Goal: Subscribe to service/newsletter

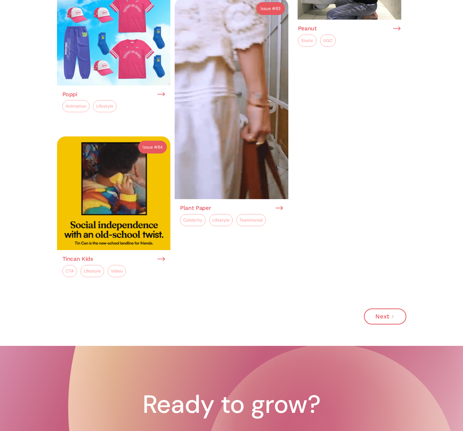
scroll to position [1702, 0]
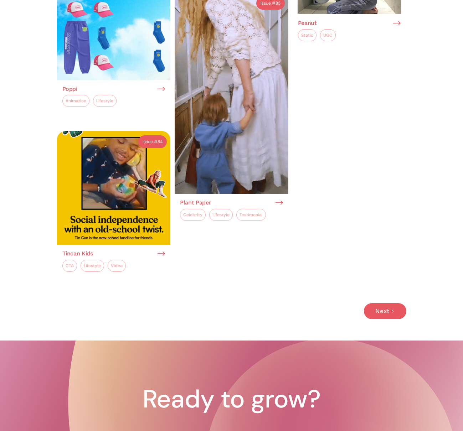
click at [389, 303] on link "Next" at bounding box center [385, 311] width 42 height 16
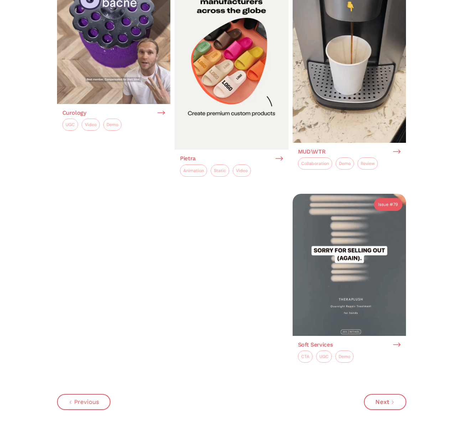
scroll to position [1547, 0]
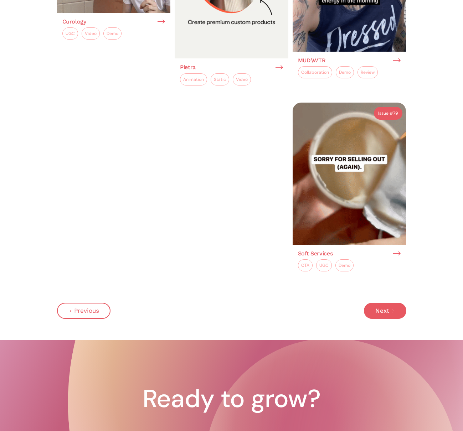
click at [381, 308] on div "Next" at bounding box center [382, 311] width 14 height 6
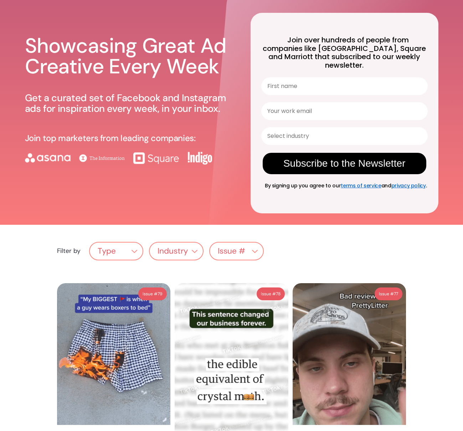
scroll to position [38, 0]
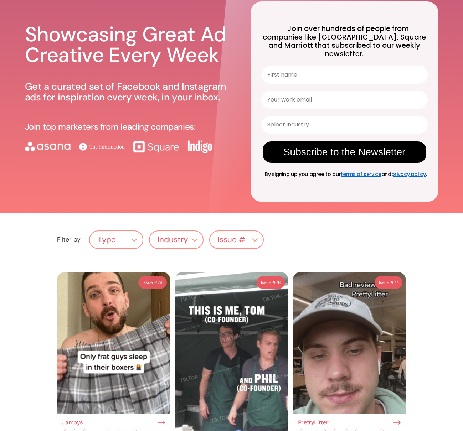
click at [133, 235] on div "Type" at bounding box center [116, 240] width 53 height 14
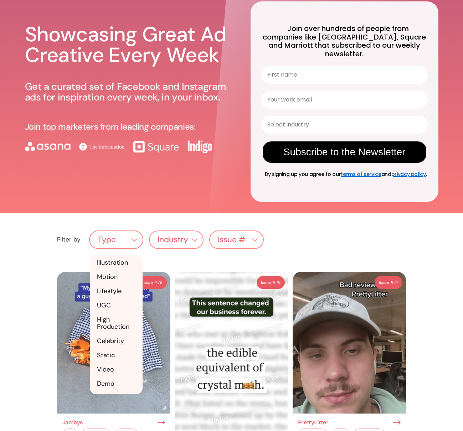
click at [110, 348] on link "Static" at bounding box center [116, 355] width 53 height 14
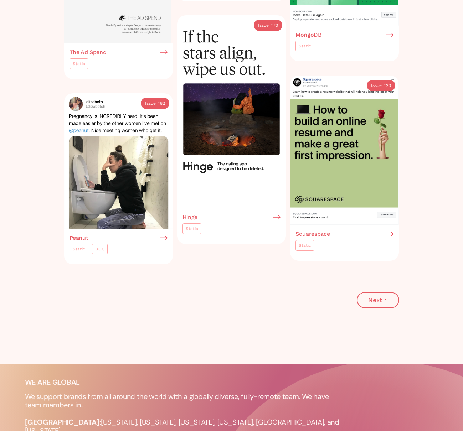
scroll to position [1211, 0]
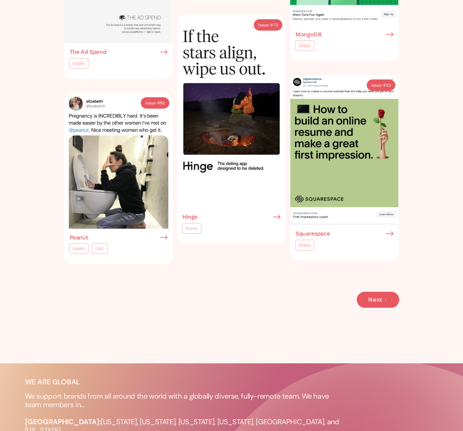
click at [376, 303] on div "Next" at bounding box center [375, 300] width 14 height 6
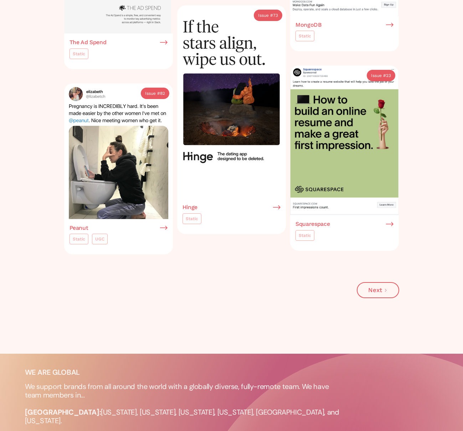
scroll to position [1202, 0]
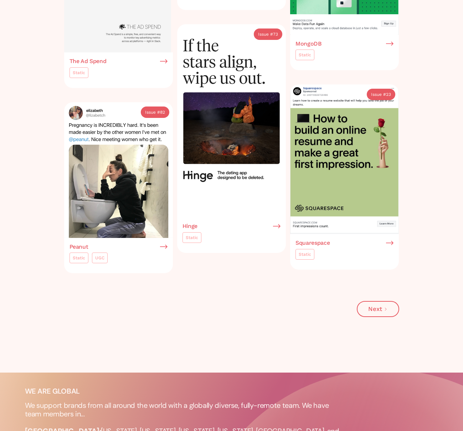
click at [272, 205] on img at bounding box center [231, 121] width 109 height 194
click at [186, 165] on img at bounding box center [231, 121] width 109 height 194
drag, startPoint x: 282, startPoint y: 278, endPoint x: 264, endPoint y: 303, distance: 30.3
click at [282, 218] on img at bounding box center [231, 121] width 109 height 194
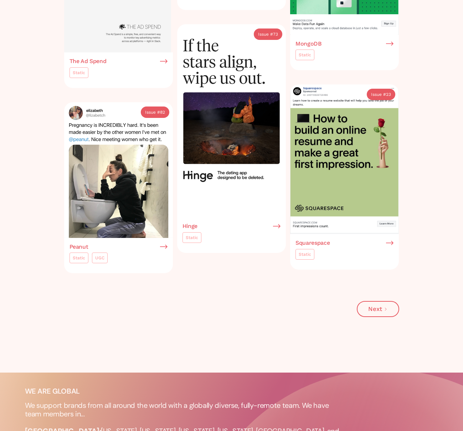
click at [277, 229] on img at bounding box center [276, 226] width 7 height 6
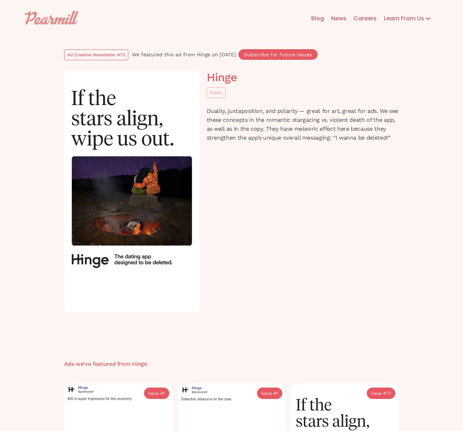
drag, startPoint x: 161, startPoint y: 53, endPoint x: 356, endPoint y: 48, distance: 195.4
click at [161, 53] on div "We featured this ad from" at bounding box center [164, 54] width 65 height 7
click at [308, 57] on div "Subscribe for future issues" at bounding box center [278, 54] width 68 height 5
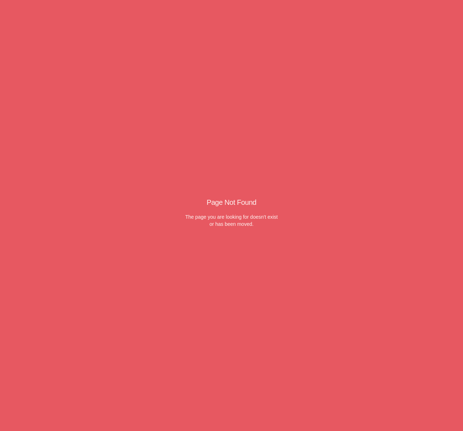
click at [302, 57] on div "Page Not Found The page you are looking for doesn't exist or has been moved." at bounding box center [231, 215] width 463 height 431
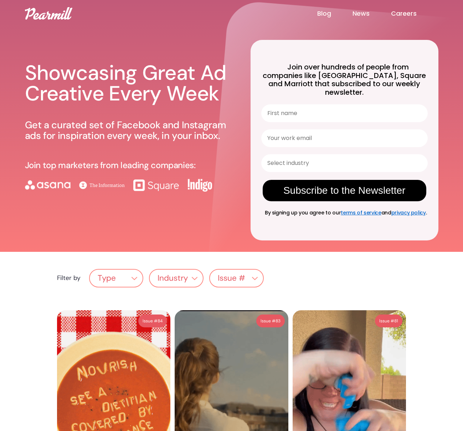
click at [295, 104] on input "First name" at bounding box center [344, 113] width 166 height 18
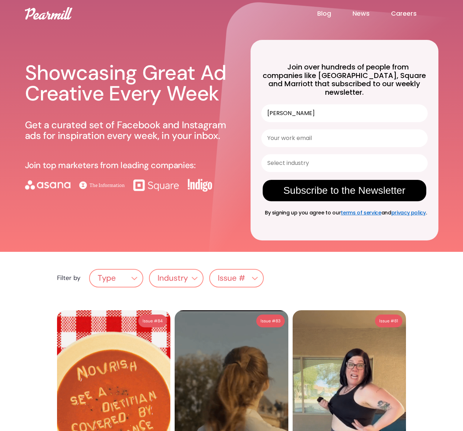
type input "Kathleen"
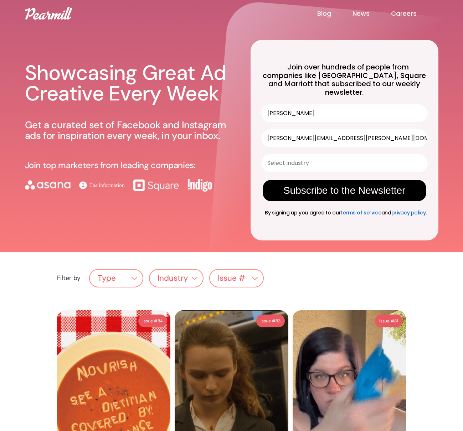
type input "Kathleen.cooper@joinhandshake.com"
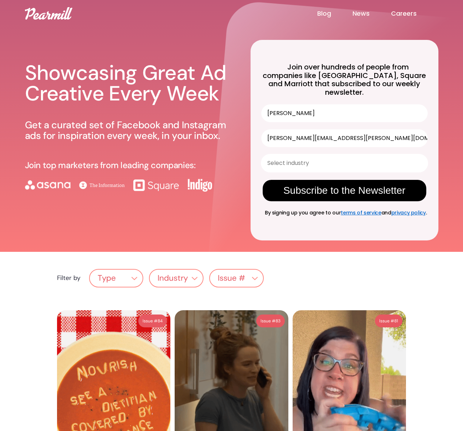
click at [389, 159] on input "Select industry" at bounding box center [342, 163] width 150 height 17
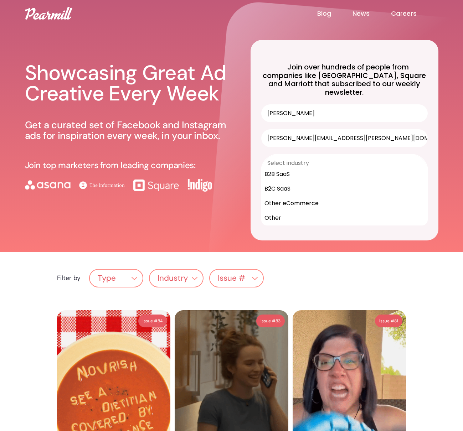
scroll to position [4, 0]
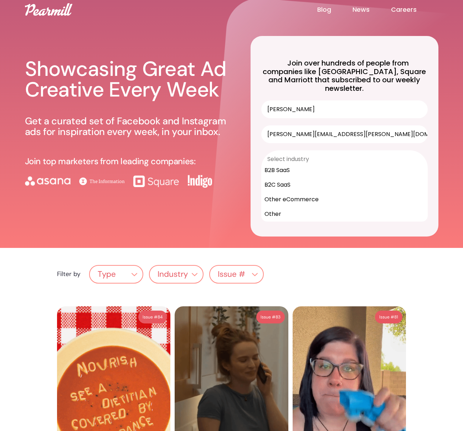
click at [280, 163] on div "B2B SaaS" at bounding box center [345, 170] width 166 height 15
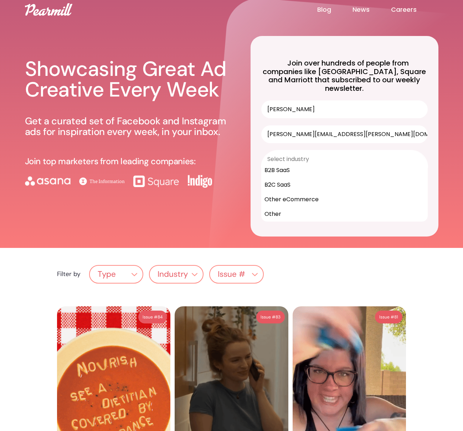
type input "B2B SaaS"
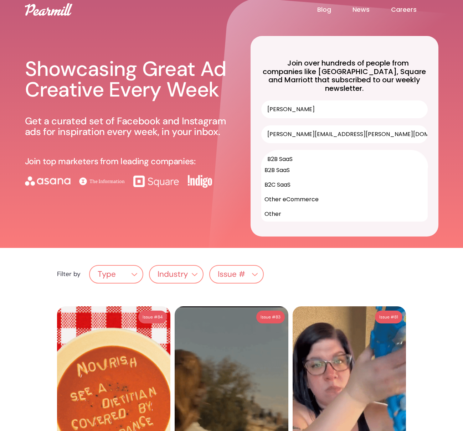
scroll to position [0, 0]
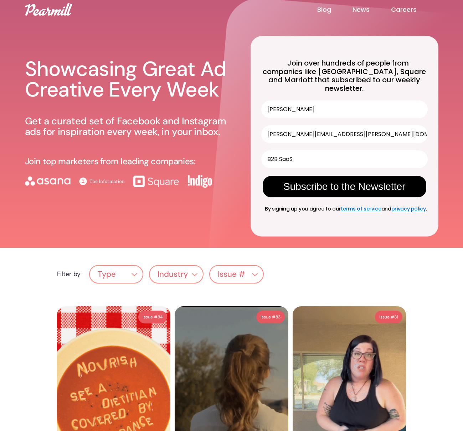
click at [387, 187] on button "Subscribe to the Newsletter" at bounding box center [345, 186] width 164 height 21
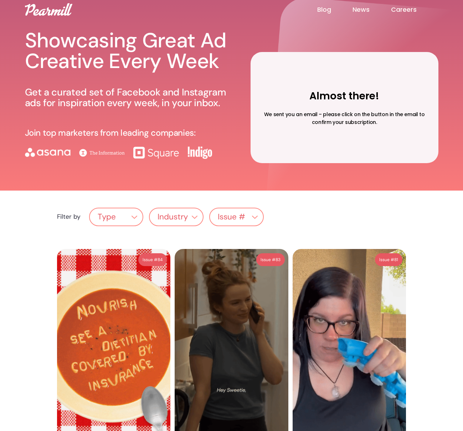
click at [179, 222] on div "Industry" at bounding box center [176, 217] width 53 height 14
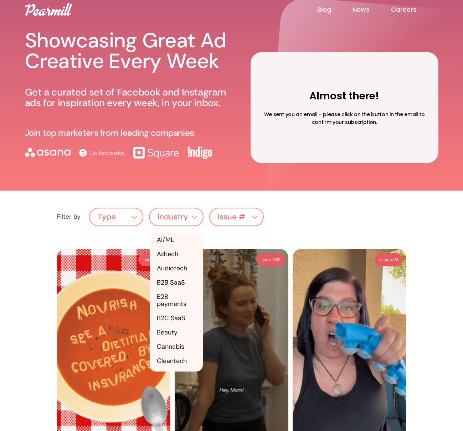
click at [177, 281] on link "B2B SaaS" at bounding box center [176, 282] width 53 height 14
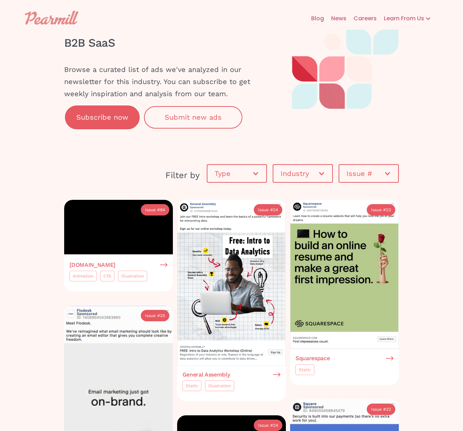
click at [253, 175] on div at bounding box center [255, 173] width 7 height 7
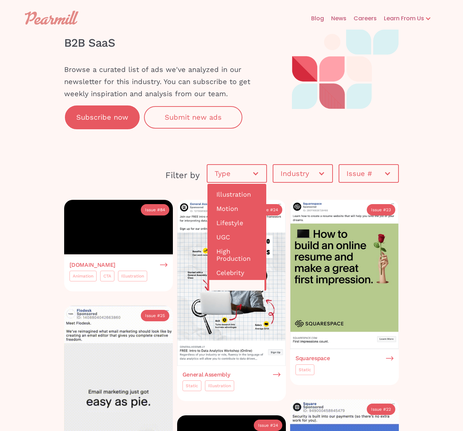
click at [232, 284] on link "Static" at bounding box center [236, 287] width 55 height 14
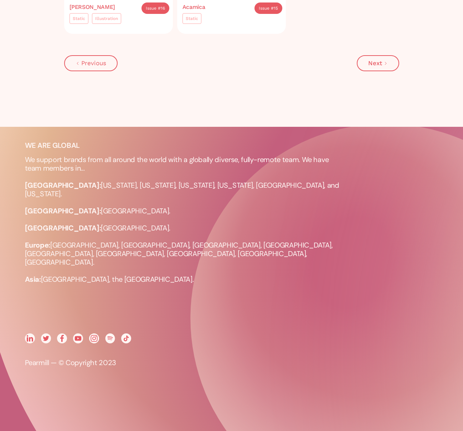
scroll to position [1292, 0]
click at [376, 66] on div "Next" at bounding box center [375, 63] width 14 height 6
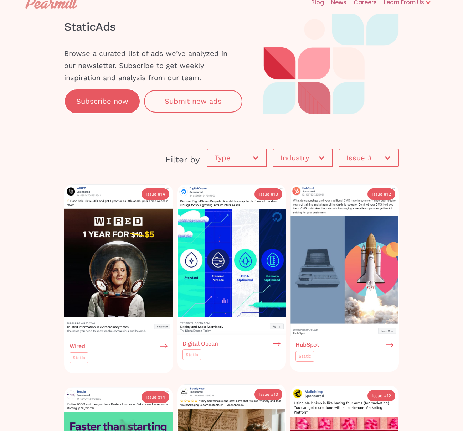
scroll to position [16, 0]
click at [350, 278] on img at bounding box center [344, 260] width 109 height 152
click at [340, 221] on img at bounding box center [344, 260] width 109 height 152
click at [391, 346] on img at bounding box center [389, 345] width 7 height 6
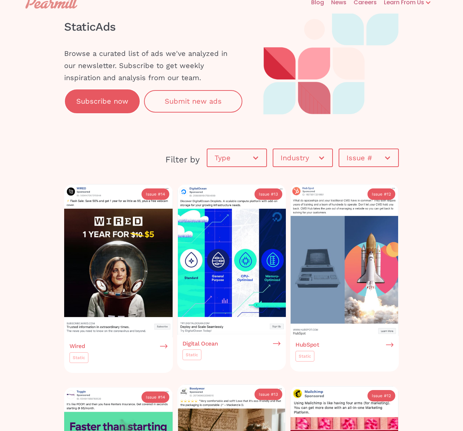
scroll to position [16, 0]
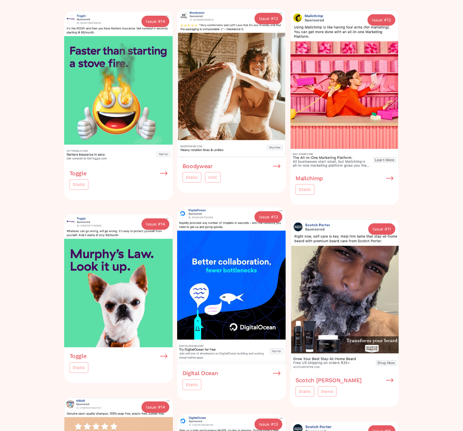
scroll to position [0, 0]
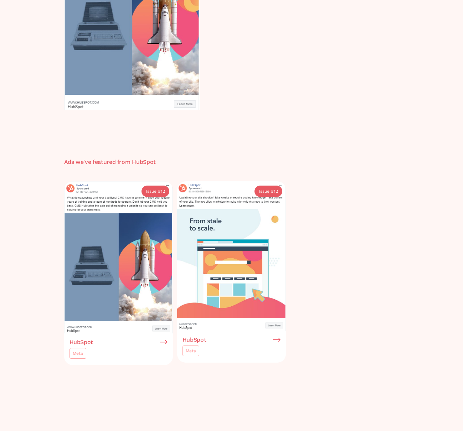
scroll to position [201, 0]
